Goal: Navigation & Orientation: Find specific page/section

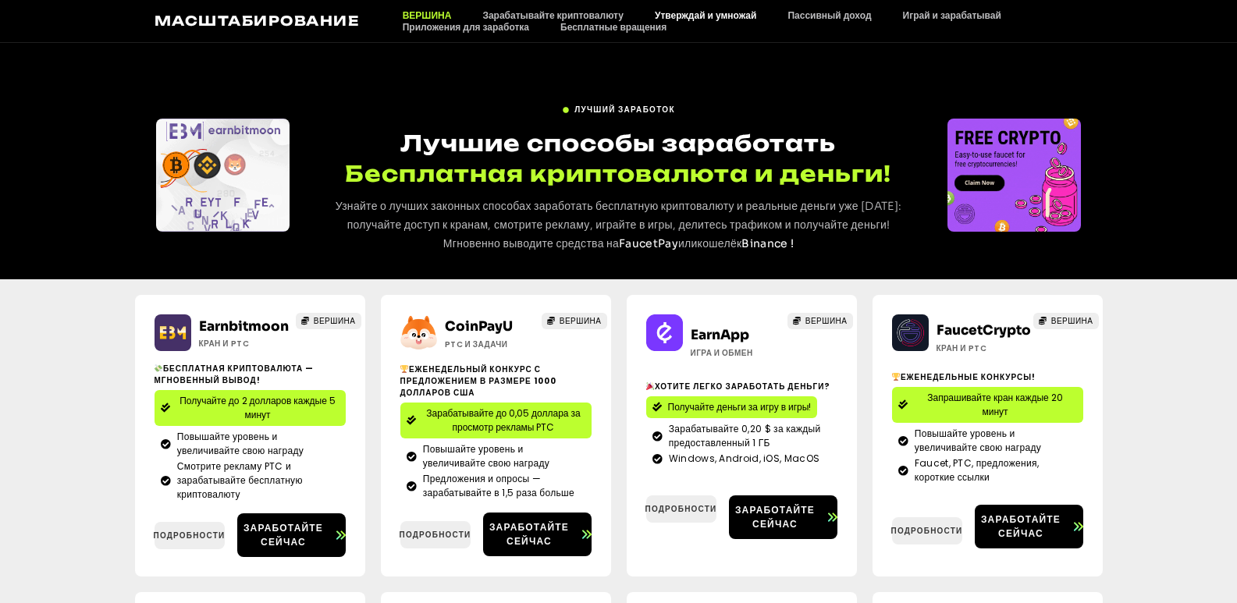
click at [704, 12] on font "Утверждай и умножай" at bounding box center [705, 15] width 101 height 12
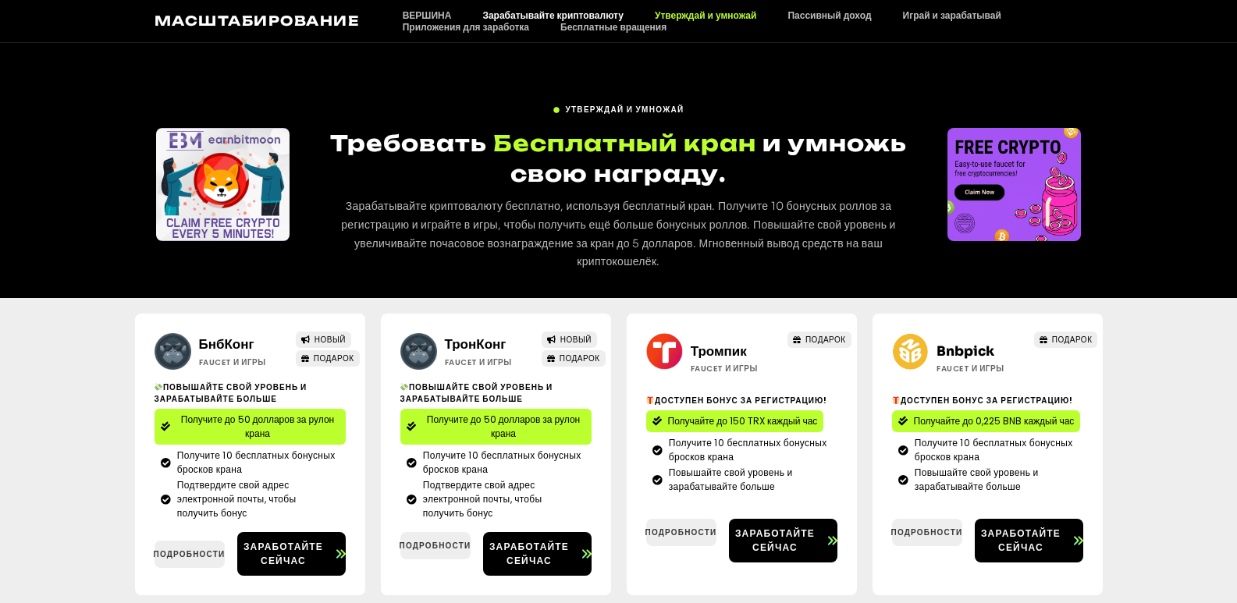
click at [541, 15] on font "Зарабатывайте криптовалюту" at bounding box center [552, 15] width 141 height 12
